Goal: Task Accomplishment & Management: Manage account settings

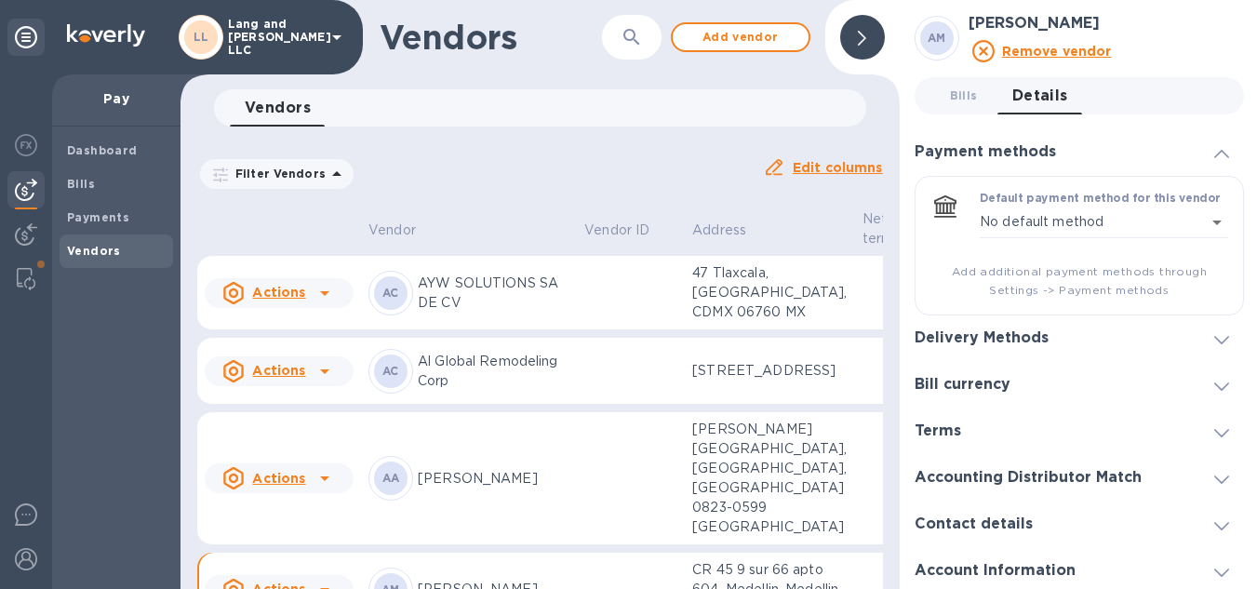
click at [24, 193] on img at bounding box center [26, 190] width 22 height 22
click at [102, 261] on div "Vendors" at bounding box center [116, 250] width 113 height 33
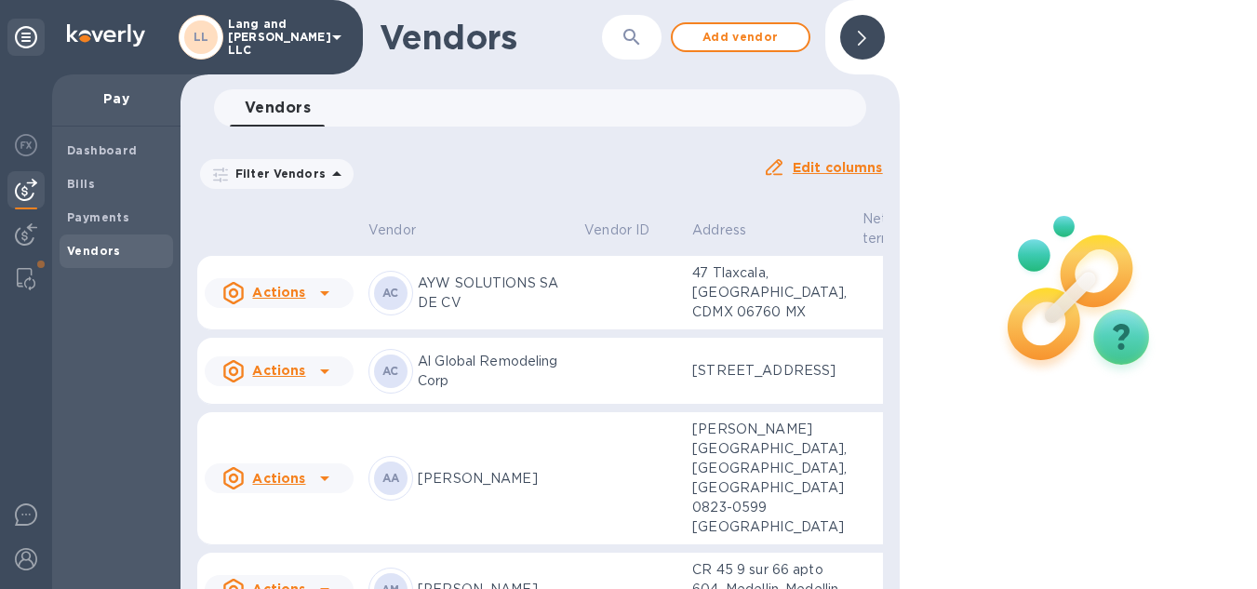
drag, startPoint x: 861, startPoint y: 27, endPoint x: 821, endPoint y: 102, distance: 85.8
click at [861, 26] on div at bounding box center [862, 37] width 45 height 45
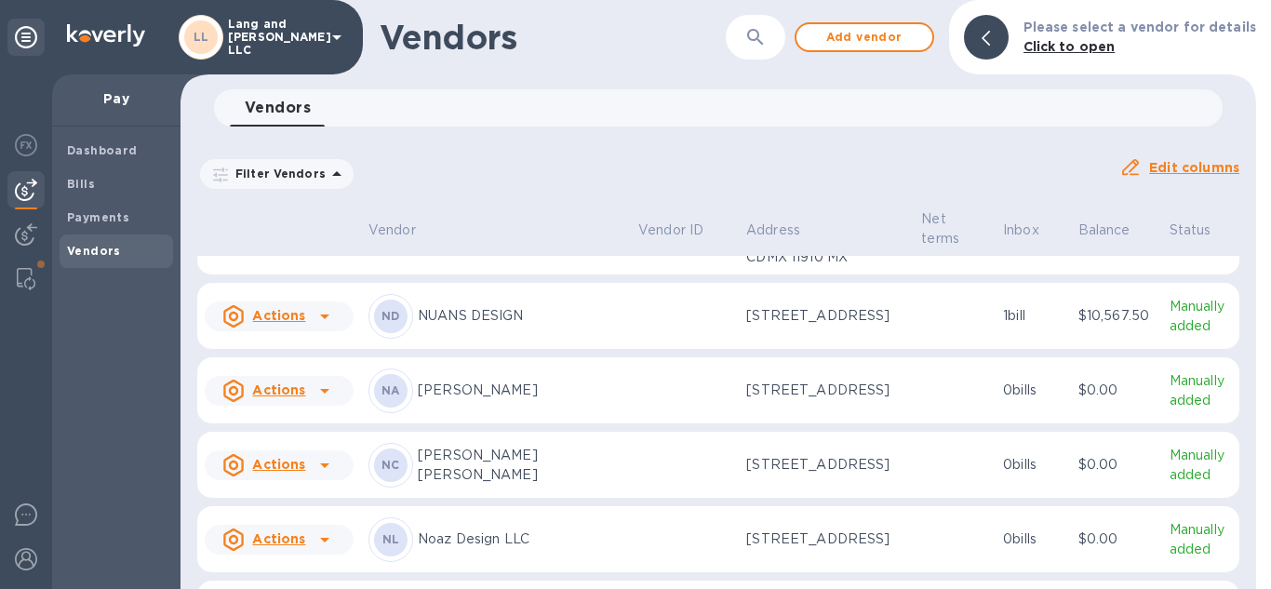
scroll to position [3349, 0]
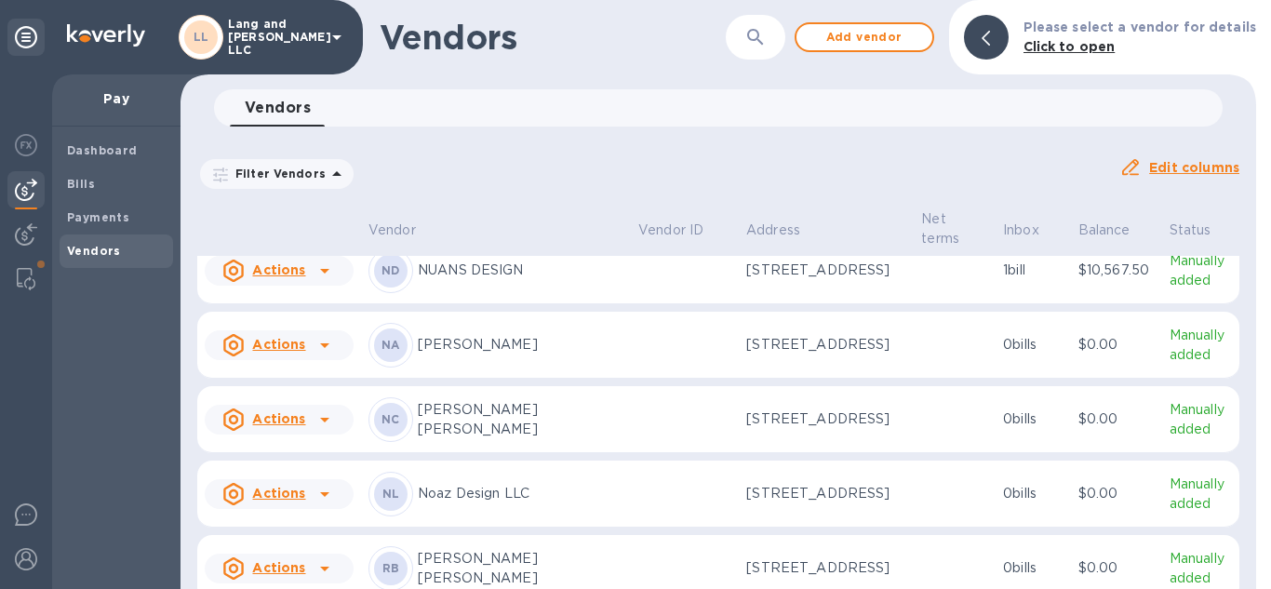
click at [459, 293] on div "ND NUANS DESIGN" at bounding box center [495, 270] width 255 height 45
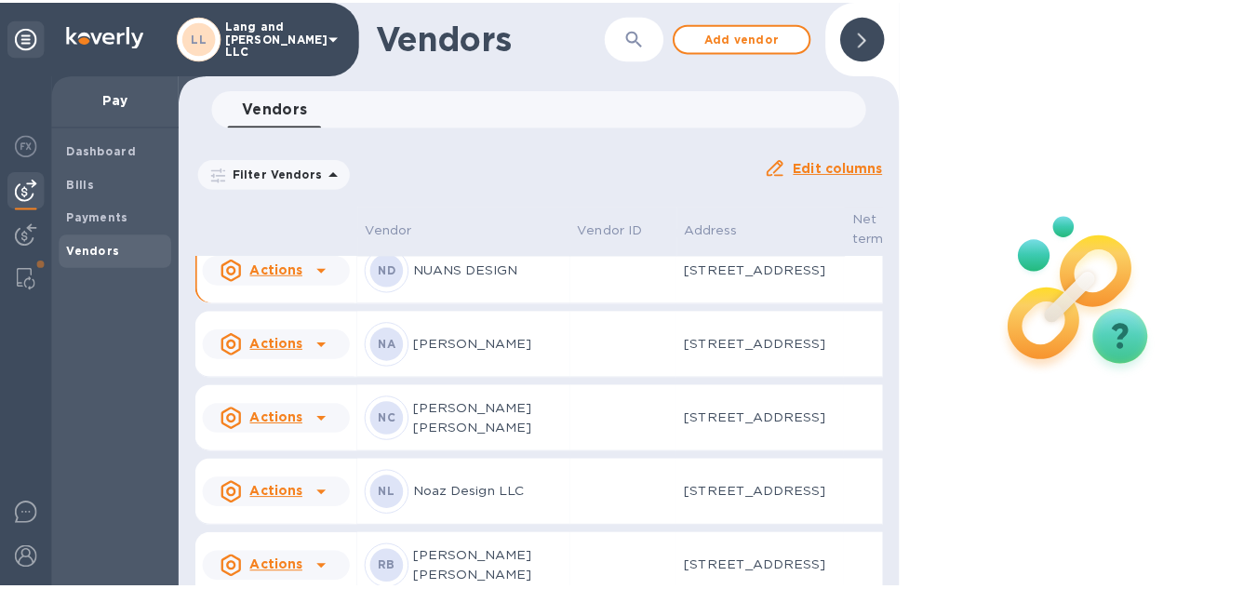
scroll to position [3525, 0]
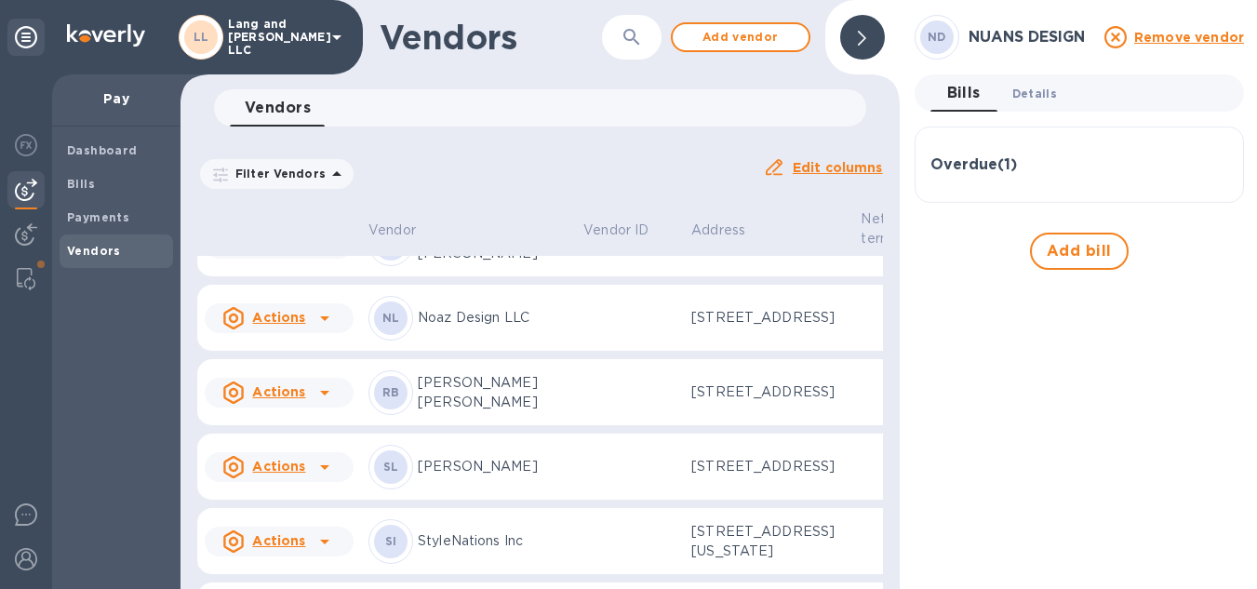
click at [1058, 100] on button "Details 0" at bounding box center [1034, 92] width 74 height 37
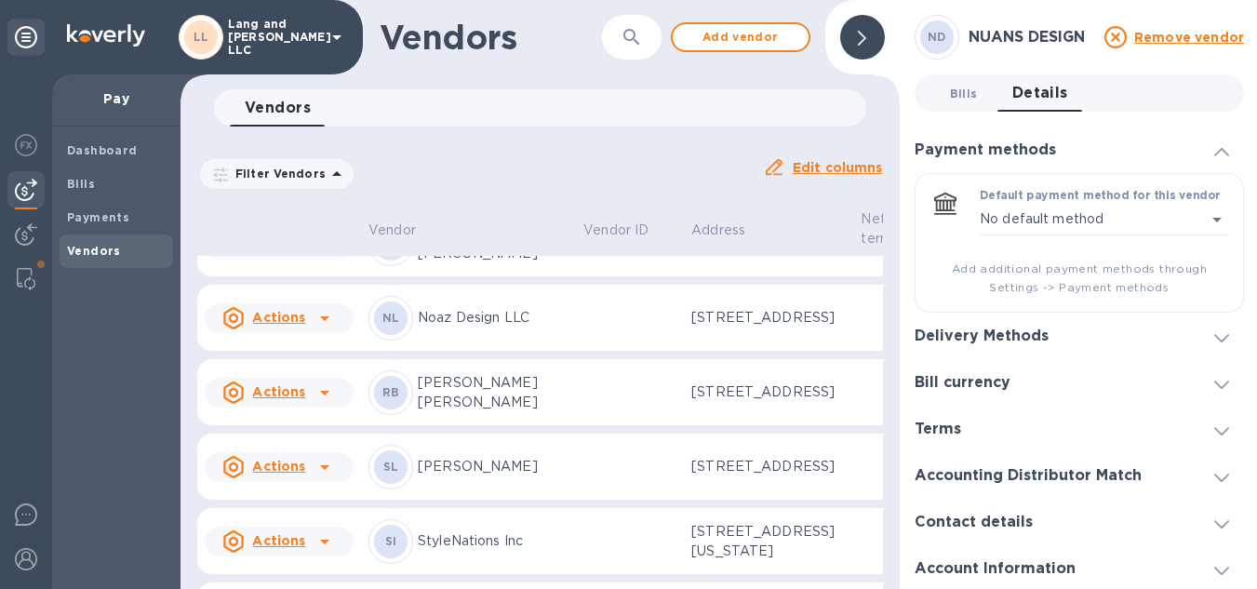
click at [958, 87] on span "Bills 0" at bounding box center [964, 94] width 28 height 20
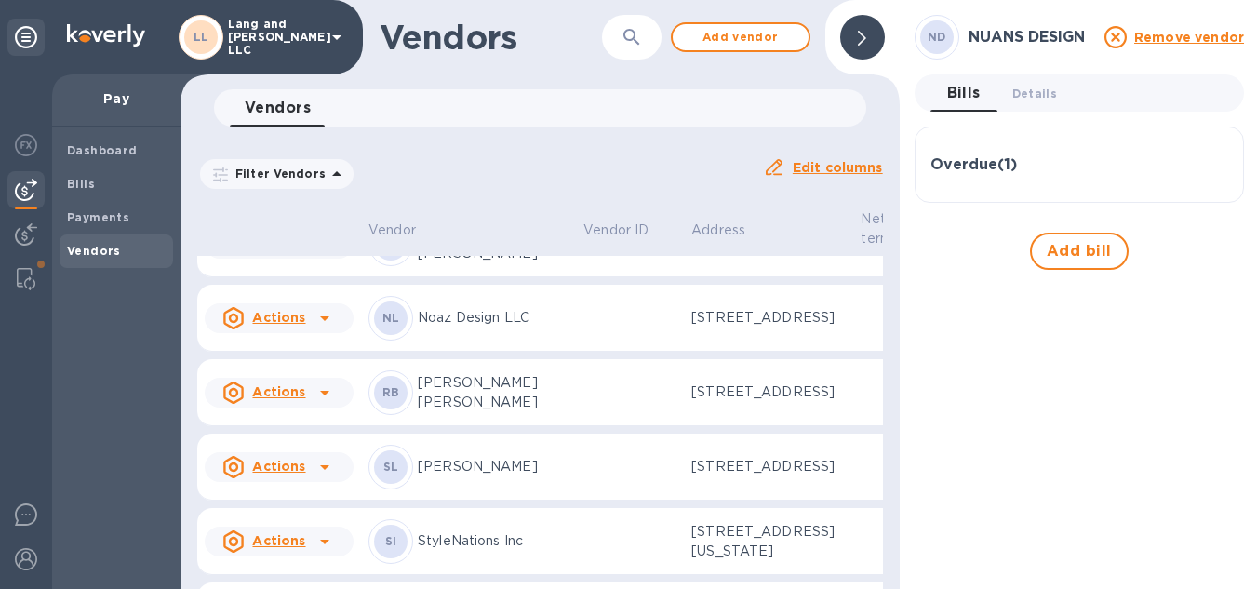
click at [1005, 180] on div "Overdue ( 1 )" at bounding box center [1079, 164] width 298 height 45
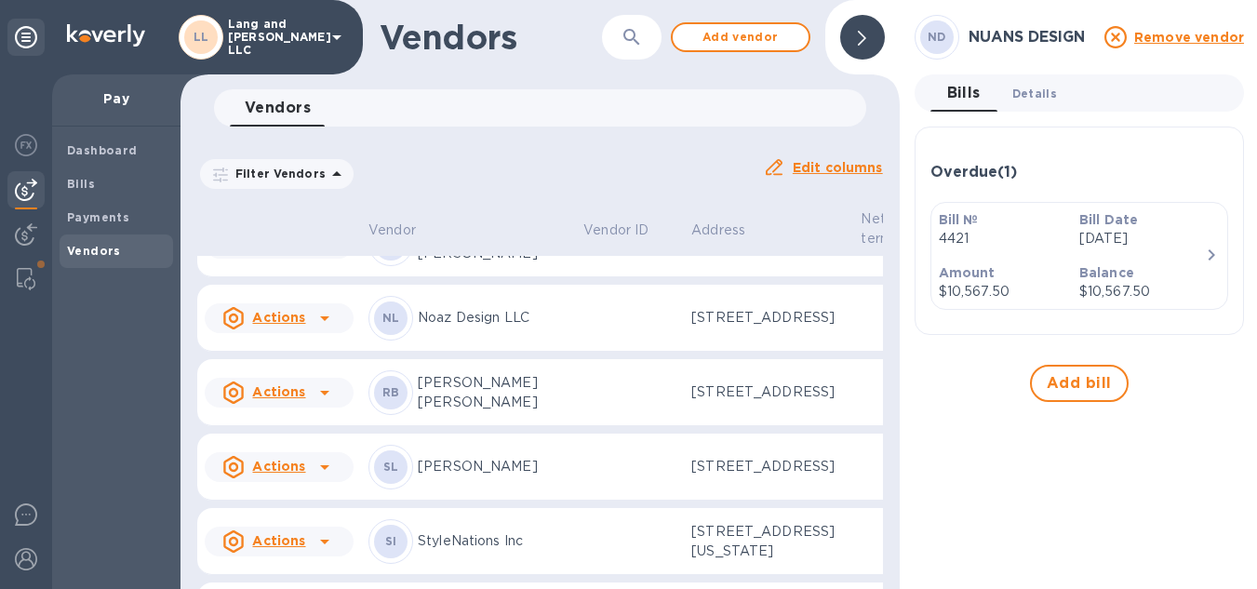
click at [1026, 94] on span "Details 0" at bounding box center [1034, 94] width 45 height 20
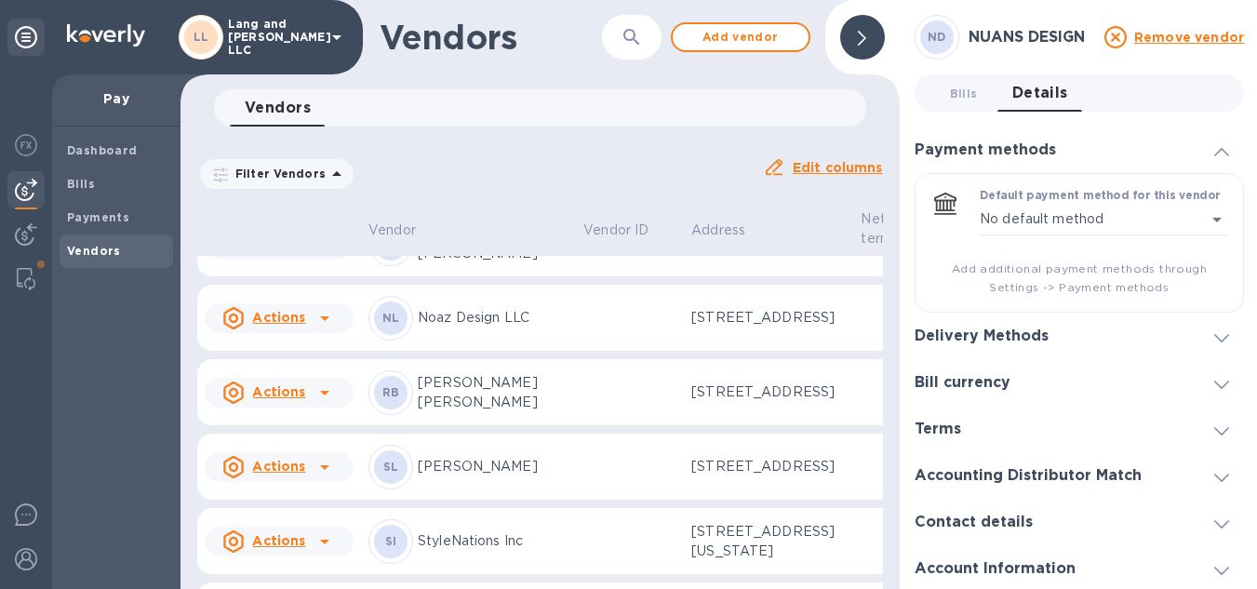
click at [968, 330] on h3 "Delivery Methods" at bounding box center [981, 336] width 134 height 18
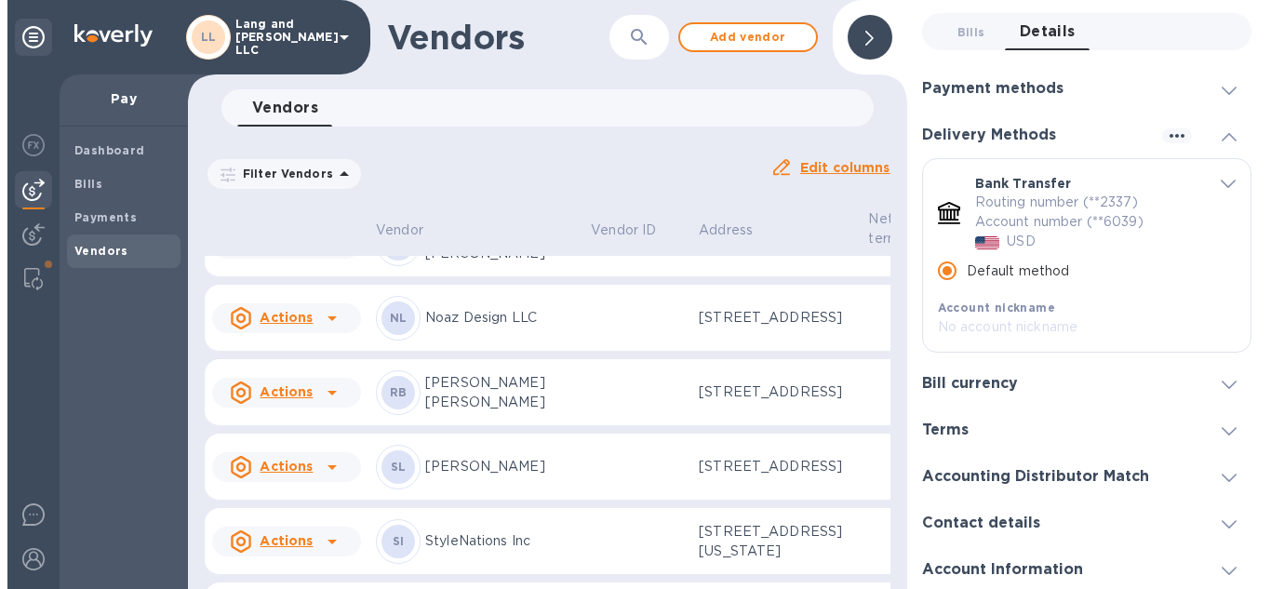
scroll to position [93, 0]
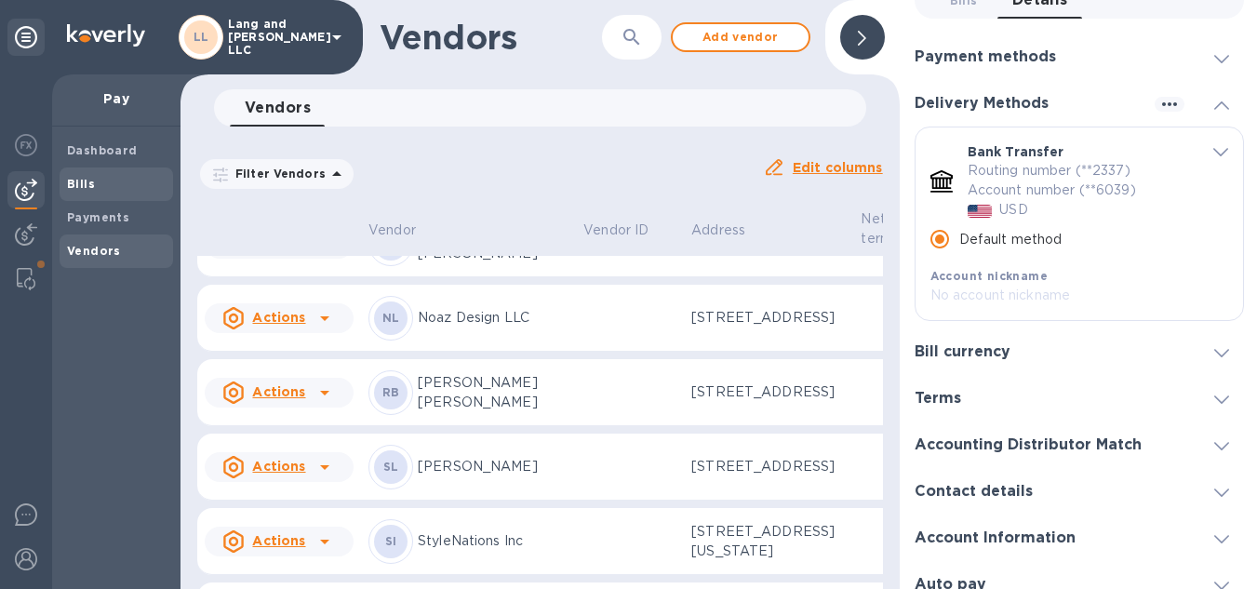
click at [68, 183] on b "Bills" at bounding box center [81, 184] width 28 height 14
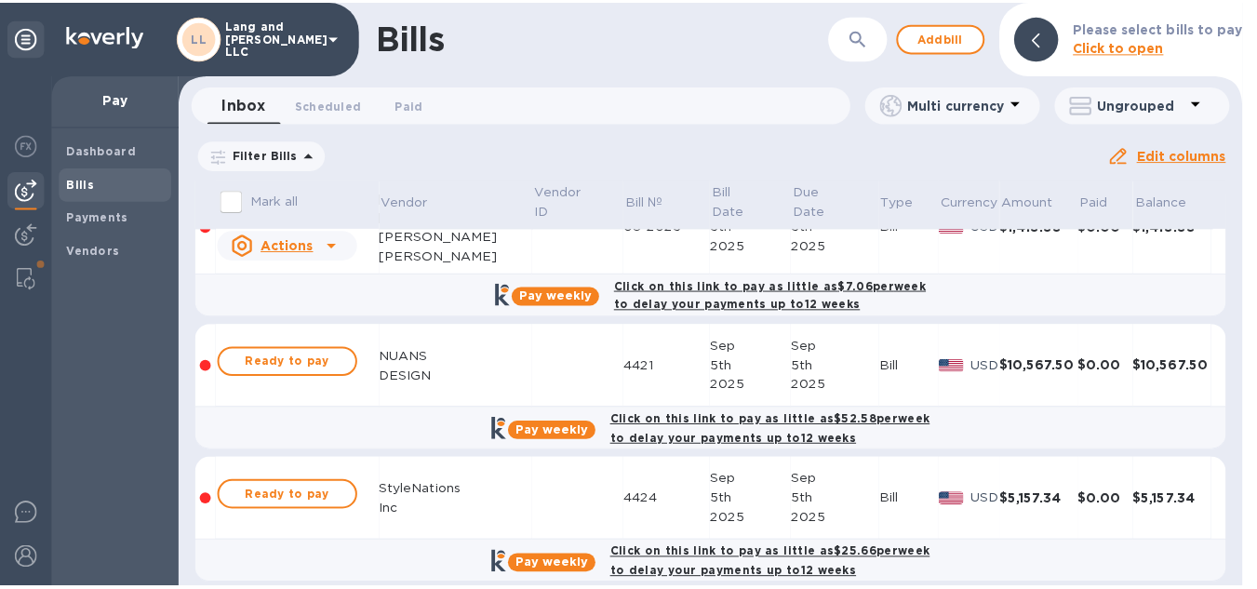
scroll to position [1023, 0]
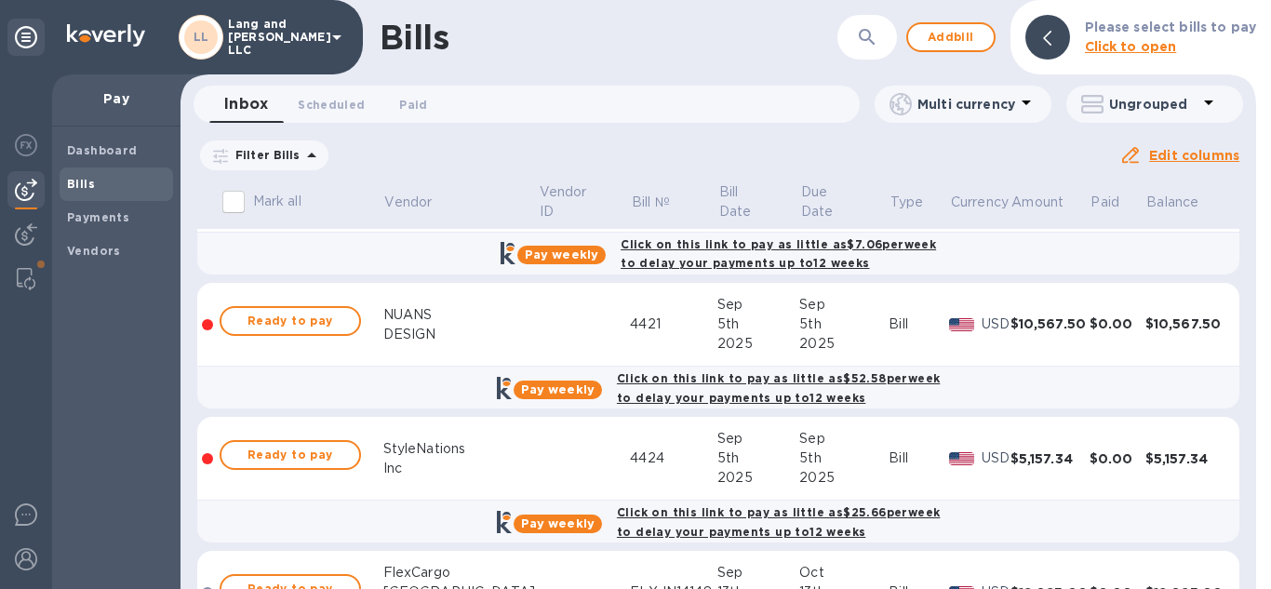
click at [344, 349] on td "Ready to pay" at bounding box center [301, 325] width 166 height 84
click at [321, 326] on span "Ready to pay" at bounding box center [290, 321] width 108 height 22
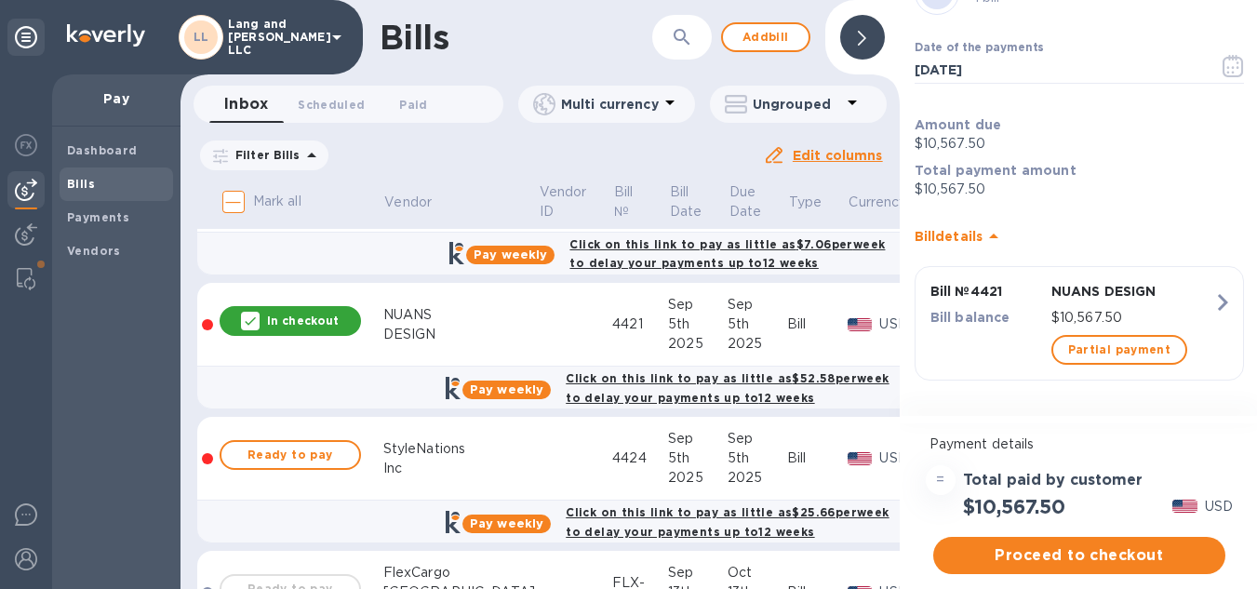
scroll to position [14, 0]
click at [859, 33] on div at bounding box center [862, 37] width 45 height 45
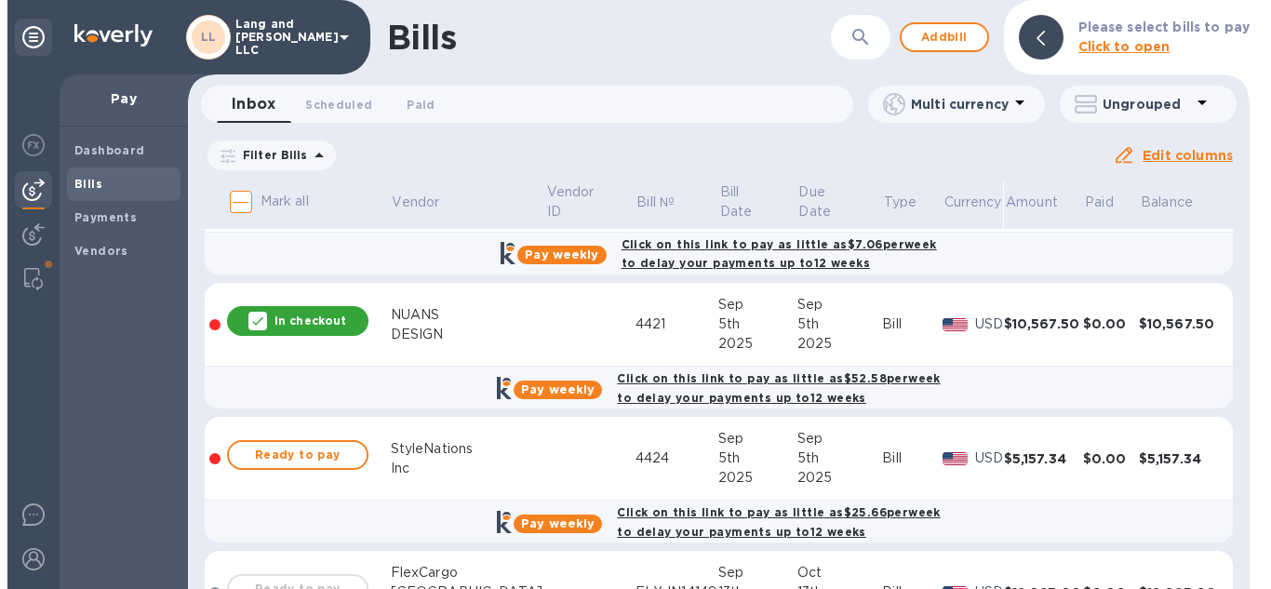
scroll to position [0, 0]
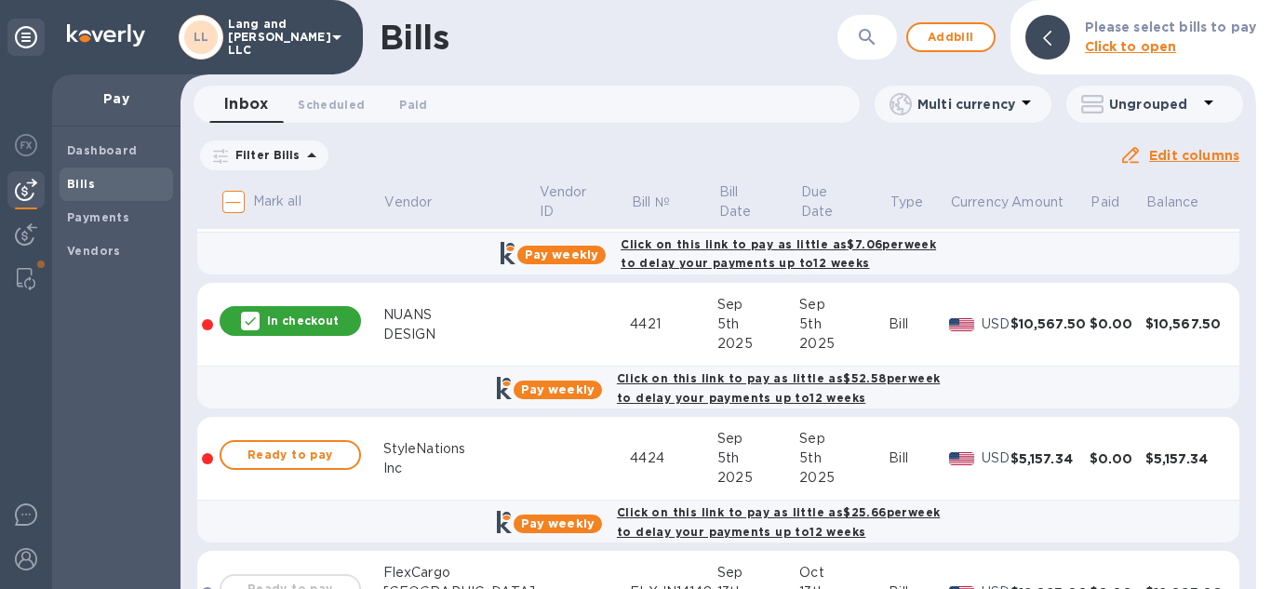
click at [257, 314] on icon at bounding box center [250, 321] width 15 height 15
